Goal: Transaction & Acquisition: Purchase product/service

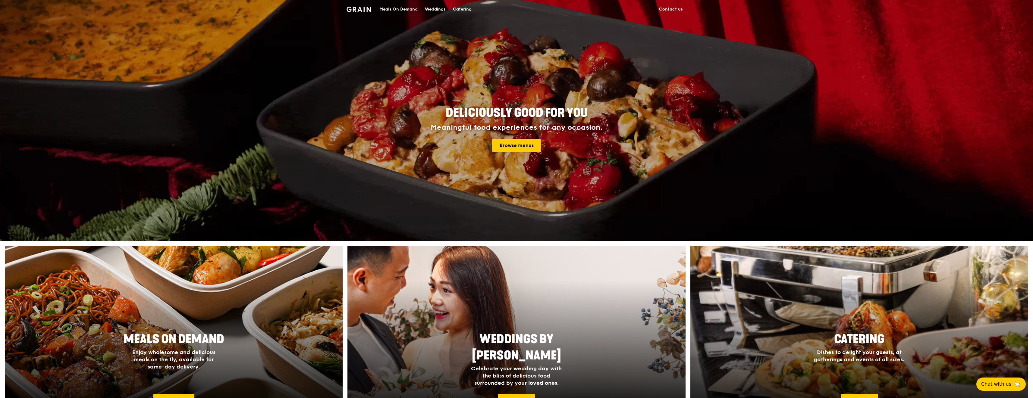
click at [390, 10] on div "Meals On Demand" at bounding box center [398, 9] width 38 height 18
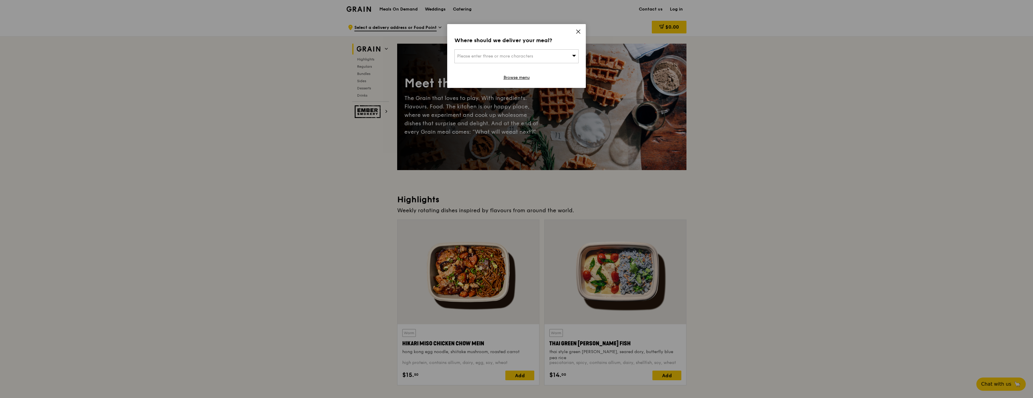
click at [519, 54] on span "Please enter three or more characters" at bounding box center [495, 56] width 76 height 5
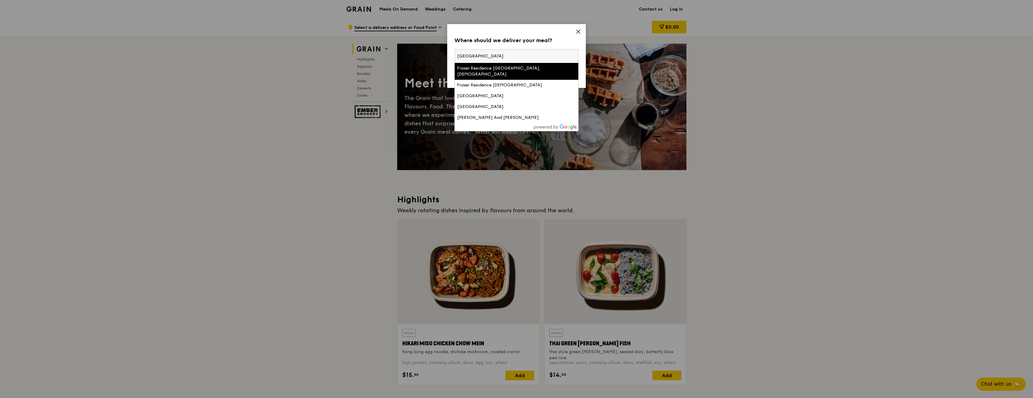
click at [470, 55] on input "[GEOGRAPHIC_DATA]" at bounding box center [517, 56] width 124 height 13
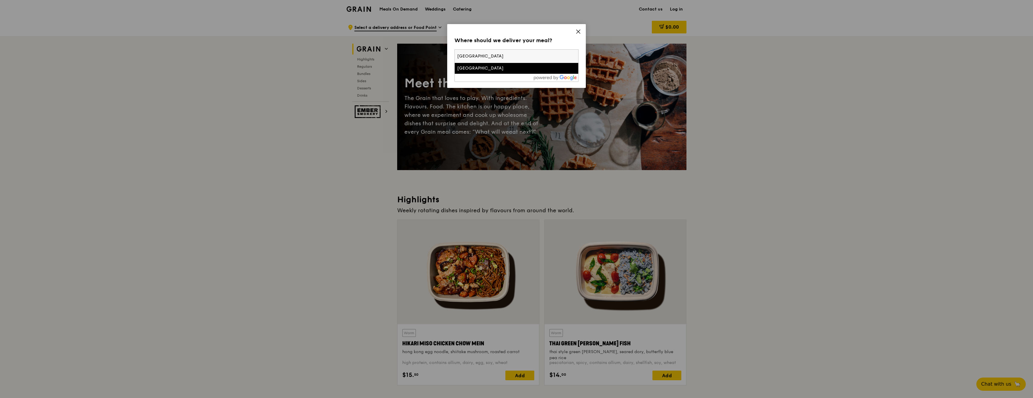
type input "[GEOGRAPHIC_DATA]"
click at [475, 71] on div "[GEOGRAPHIC_DATA]" at bounding box center [501, 68] width 89 height 6
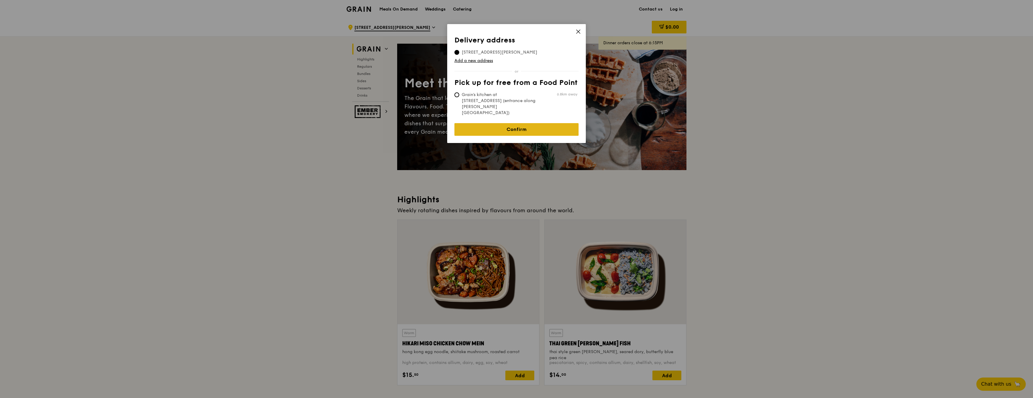
click at [511, 123] on link "Confirm" at bounding box center [516, 129] width 124 height 13
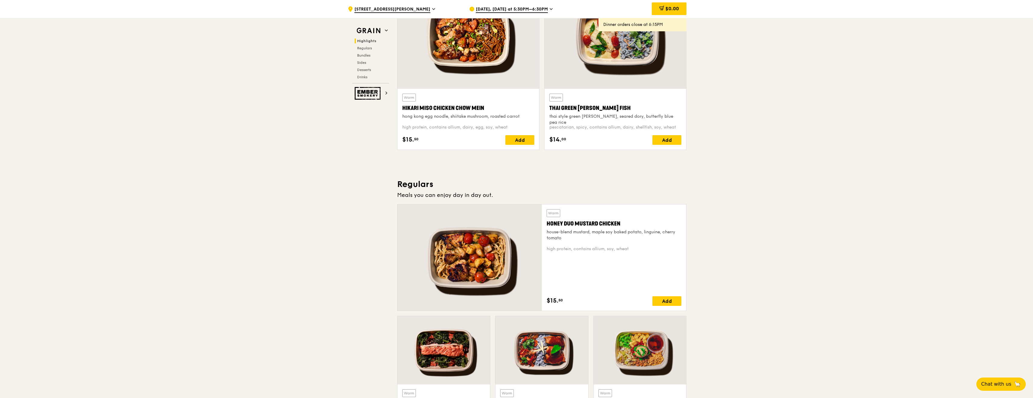
scroll to position [241, 0]
